Goal: Task Accomplishment & Management: Manage account settings

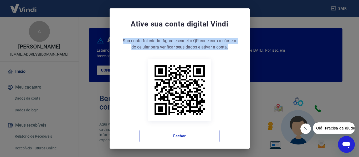
drag, startPoint x: 121, startPoint y: 39, endPoint x: 235, endPoint y: 47, distance: 114.2
click at [235, 47] on div "Ative sua conta digital Vindi Sua conta foi criada. Agora clique no botão abaix…" at bounding box center [179, 80] width 140 height 145
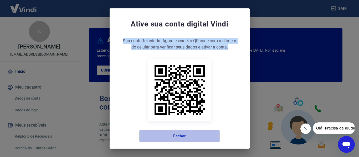
click at [191, 137] on button "Fechar" at bounding box center [179, 136] width 80 height 13
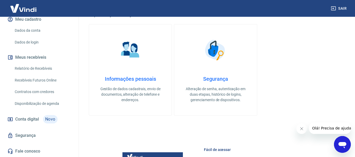
scroll to position [184, 0]
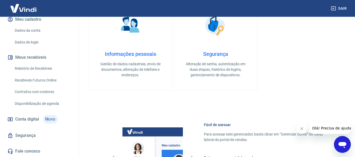
click at [126, 61] on div "Informações pessoais Gestão de dados cadastrais, envio de documentos, alteração…" at bounding box center [130, 64] width 66 height 27
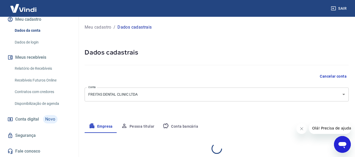
select select "SP"
select select "business"
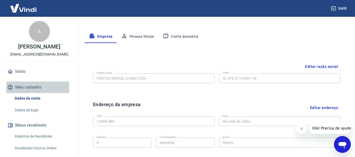
click at [28, 93] on button "Meu cadastro" at bounding box center [39, 88] width 66 height 12
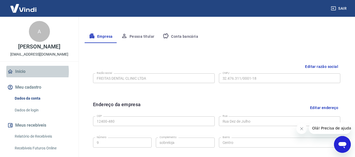
click at [20, 77] on link "Início" at bounding box center [39, 72] width 66 height 12
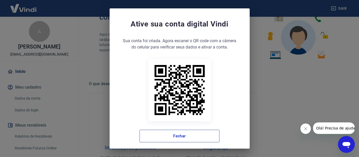
click at [177, 130] on button "Fechar" at bounding box center [179, 136] width 80 height 13
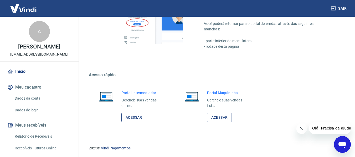
scroll to position [328, 0]
click at [130, 117] on link "Acessar" at bounding box center [133, 118] width 25 height 10
click at [222, 115] on link "Acessar" at bounding box center [219, 118] width 25 height 10
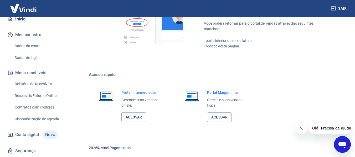
scroll to position [74, 0]
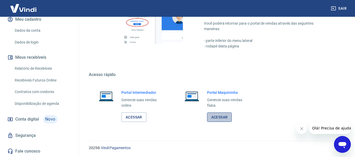
click at [216, 120] on link "Acessar" at bounding box center [219, 118] width 25 height 10
